Goal: Task Accomplishment & Management: Use online tool/utility

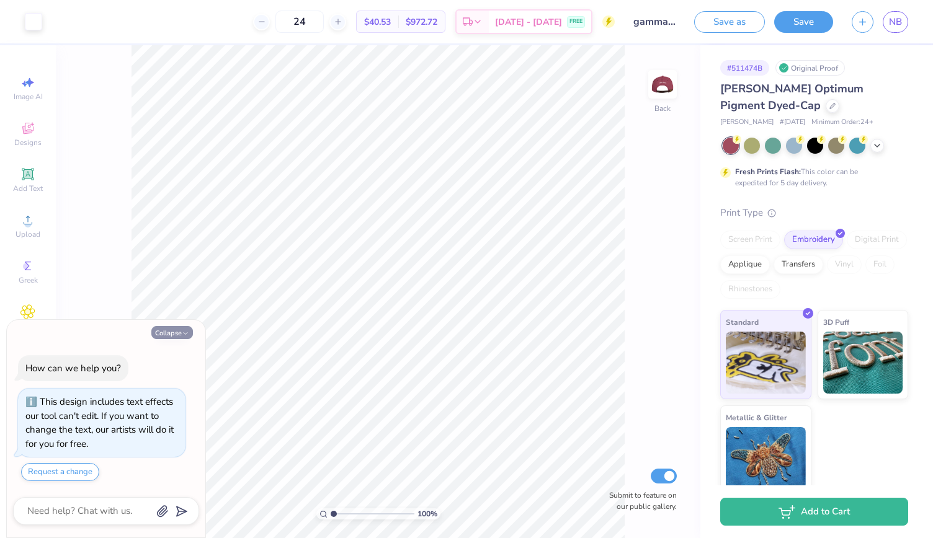
click at [167, 333] on button "Collapse" at bounding box center [172, 332] width 42 height 13
type textarea "x"
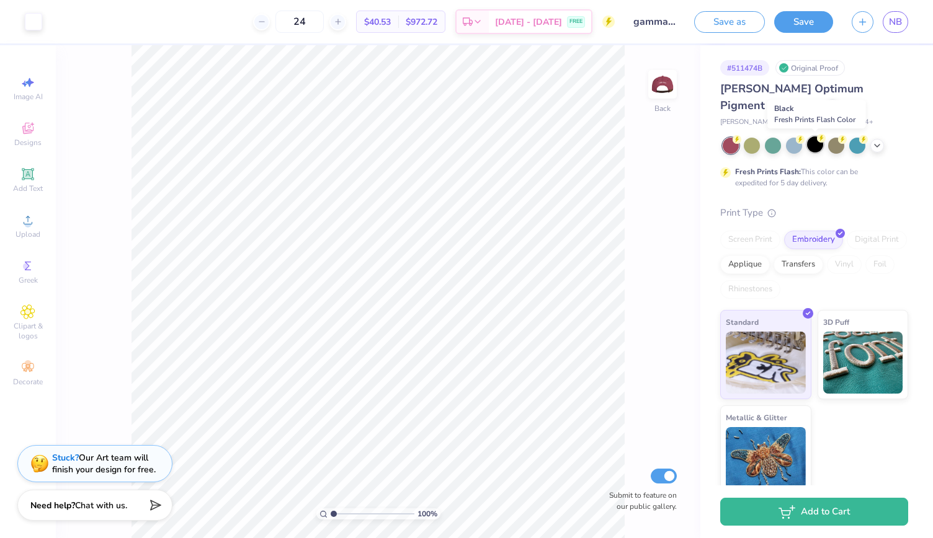
click at [816, 144] on div at bounding box center [815, 144] width 16 height 16
click at [820, 148] on div at bounding box center [815, 144] width 16 height 16
click at [877, 149] on div at bounding box center [877, 145] width 14 height 14
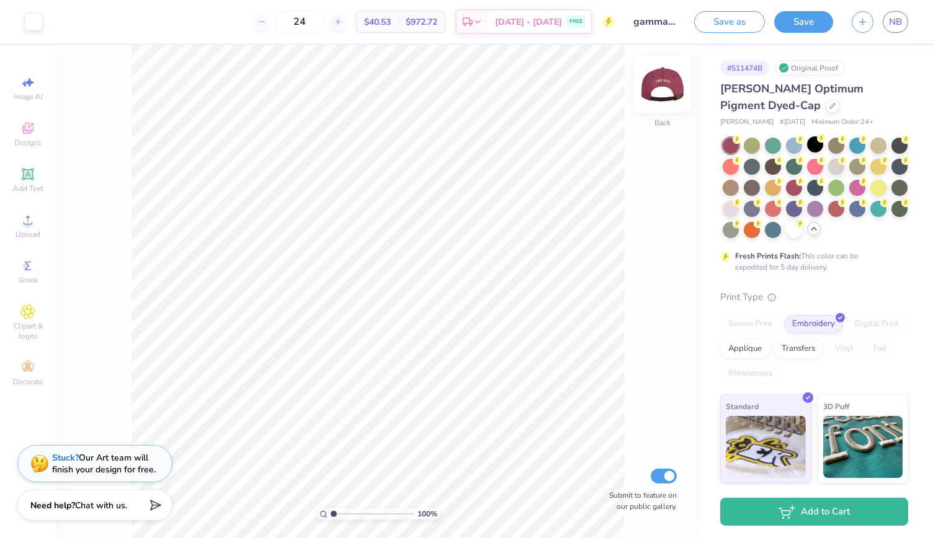
click at [659, 73] on img at bounding box center [663, 85] width 50 height 50
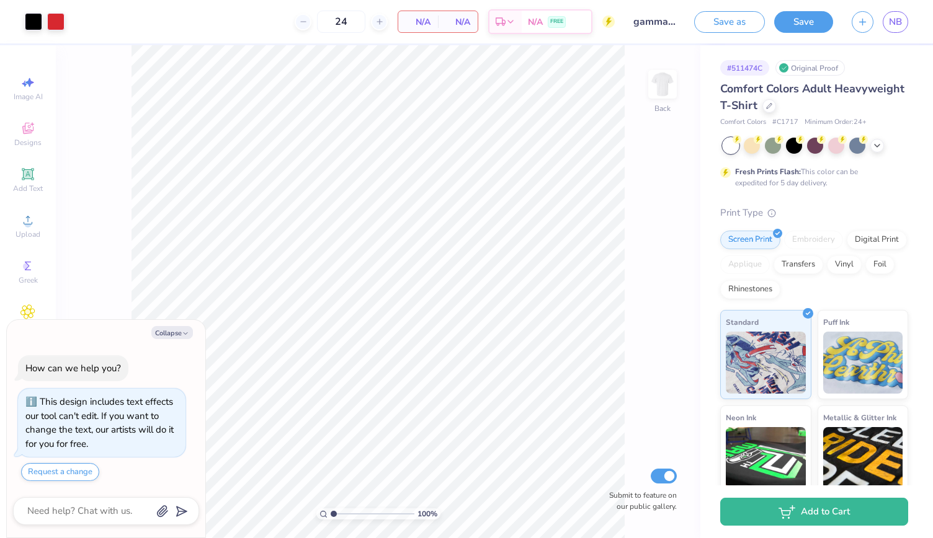
type textarea "x"
